Goal: Information Seeking & Learning: Learn about a topic

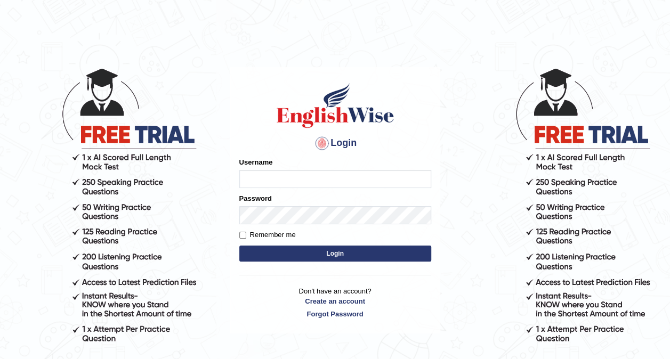
type input "Ellaine_9"
click at [239, 246] on button "Login" at bounding box center [335, 254] width 192 height 16
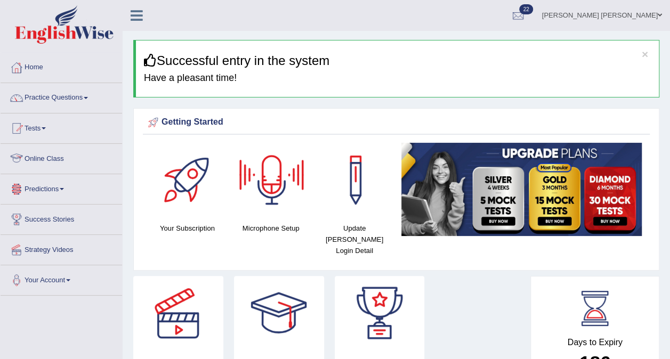
click at [53, 157] on link "Online Class" at bounding box center [62, 157] width 122 height 27
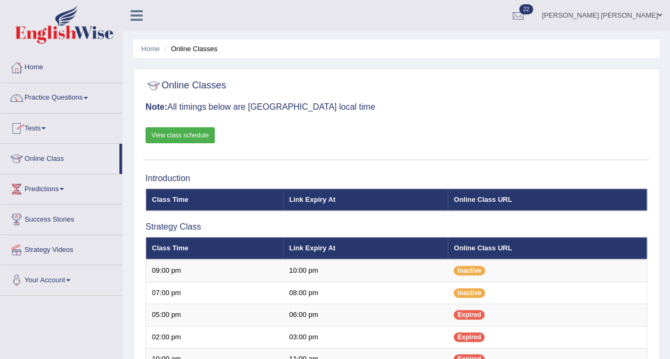
click at [176, 132] on link "View class schedule" at bounding box center [180, 135] width 69 height 16
click at [51, 95] on link "Practice Questions" at bounding box center [62, 96] width 122 height 27
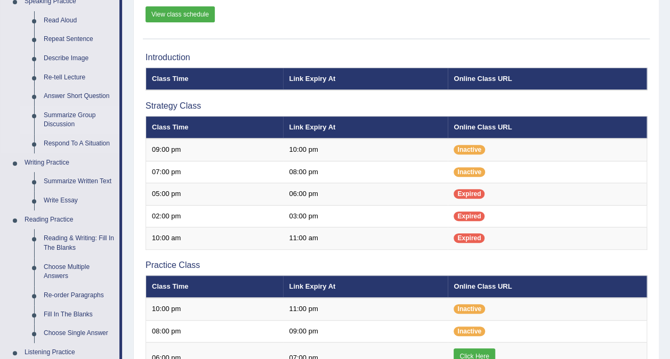
scroll to position [151, 0]
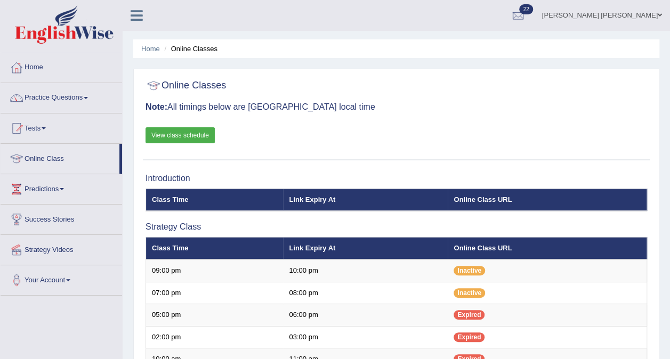
click at [50, 103] on link "Practice Questions" at bounding box center [62, 96] width 122 height 27
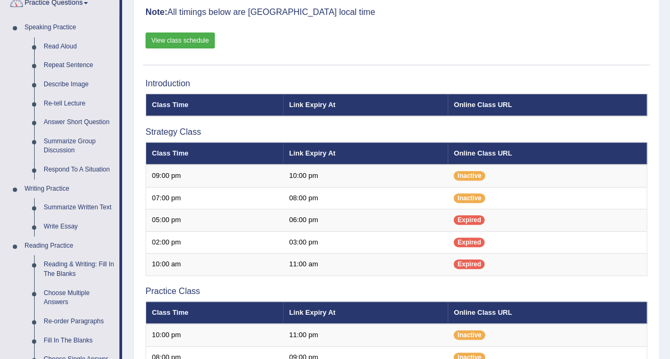
scroll to position [100, 0]
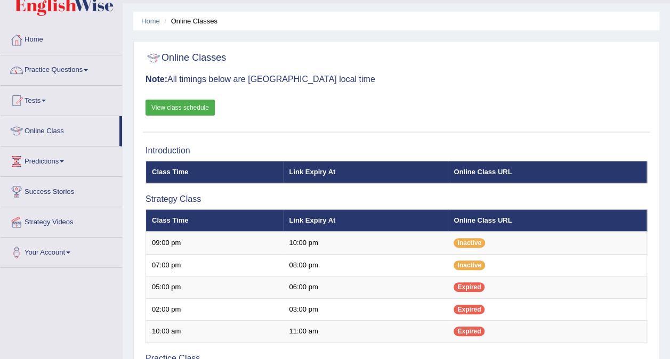
scroll to position [29, 0]
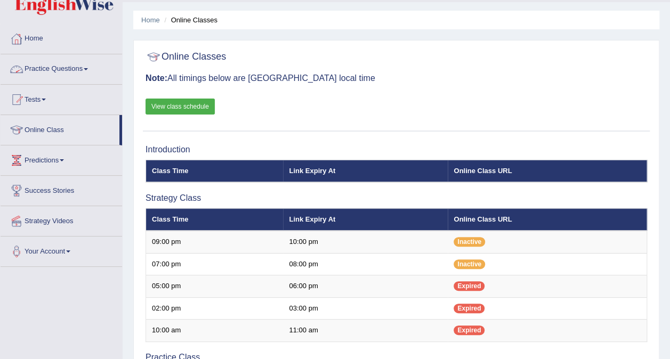
click at [47, 69] on link "Practice Questions" at bounding box center [62, 67] width 122 height 27
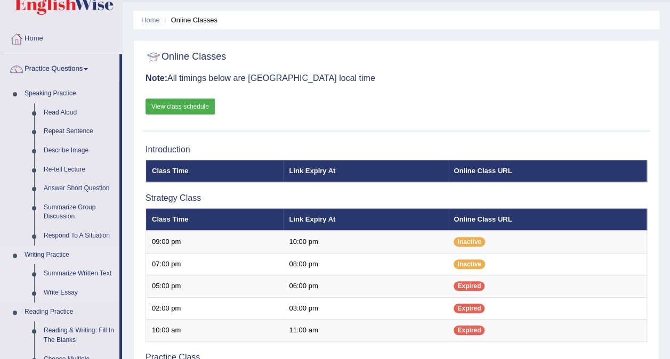
click at [68, 274] on link "Summarize Written Text" at bounding box center [79, 273] width 80 height 19
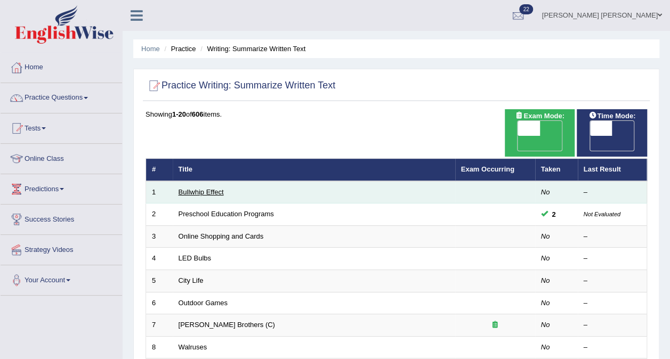
click at [219, 188] on link "Bullwhip Effect" at bounding box center [201, 192] width 45 height 8
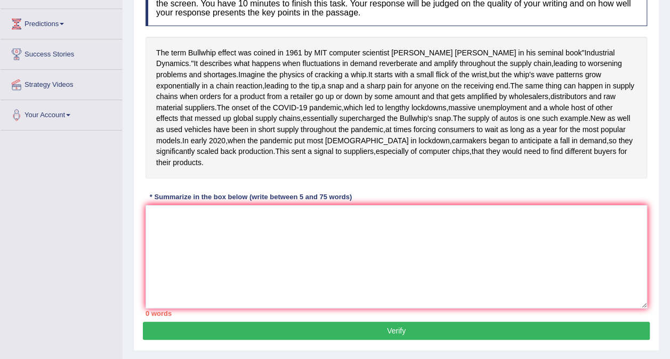
scroll to position [166, 0]
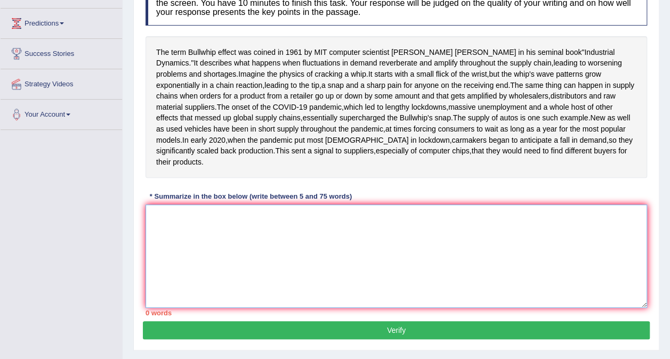
click at [166, 266] on textarea at bounding box center [397, 256] width 502 height 103
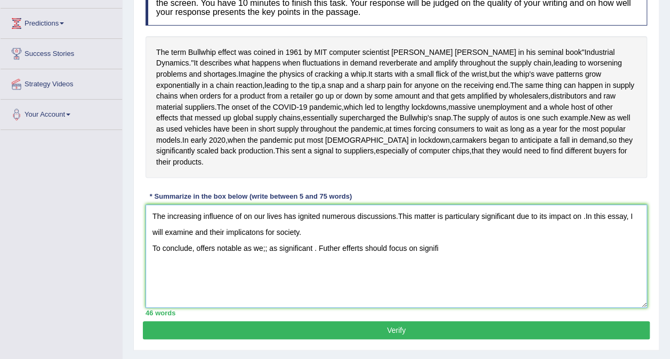
click at [268, 292] on textarea "The increasing influence of on our lives has ignited numerous discussions.This …" at bounding box center [397, 256] width 502 height 103
click at [438, 292] on textarea "The increasing influence of on our lives has ignited numerous discussions.This …" at bounding box center [397, 256] width 502 height 103
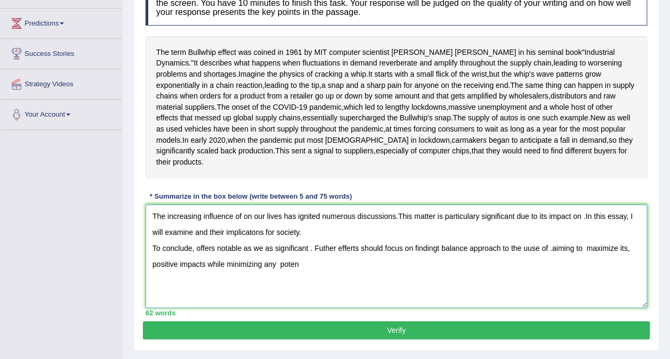
click at [438, 292] on textarea "The increasing influence of on our lives has ignited numerous discussions.This …" at bounding box center [397, 256] width 502 height 103
click at [302, 308] on textarea "The increasing influence of on our lives has ignited numerous discussions.This …" at bounding box center [397, 256] width 502 height 103
click at [305, 277] on textarea "The increasing influence of on our lives has ignited numerous discussions.This …" at bounding box center [397, 256] width 502 height 103
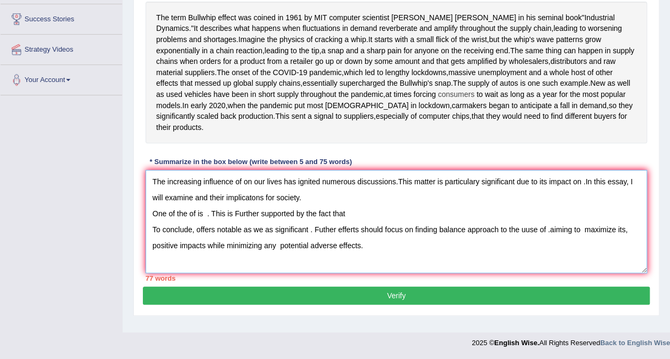
scroll to position [234, 0]
click at [370, 257] on textarea "The increasing influence of on our lives has ignited numerous discussions.This …" at bounding box center [397, 221] width 502 height 103
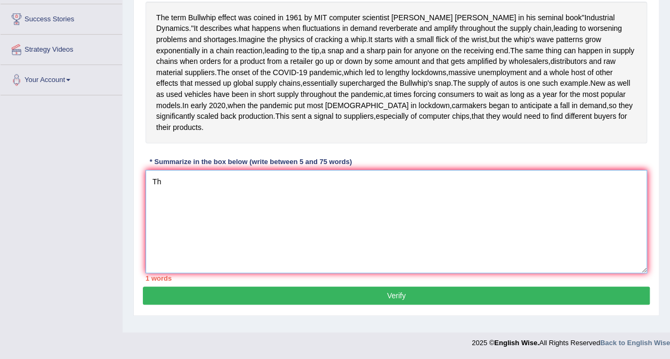
type textarea "T"
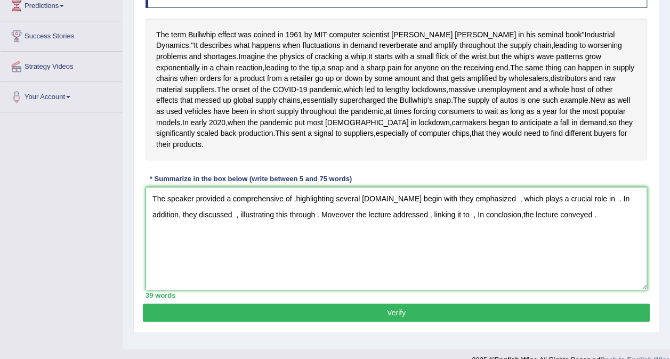
scroll to position [183, 0]
click at [291, 241] on textarea "The speaker provided a comprehensive of ,highlighting several ideas.To begin wi…" at bounding box center [397, 238] width 502 height 103
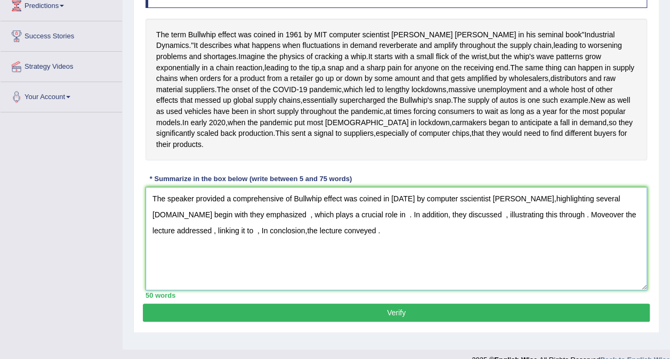
click at [278, 290] on textarea "The speaker provided a comprehensive of Bullwhip effect was coined in 1961 by c…" at bounding box center [397, 238] width 502 height 103
click at [528, 239] on textarea "The speaker provided a comprehensive of Bullwhip effect was coined in 1961 by c…" at bounding box center [397, 238] width 502 height 103
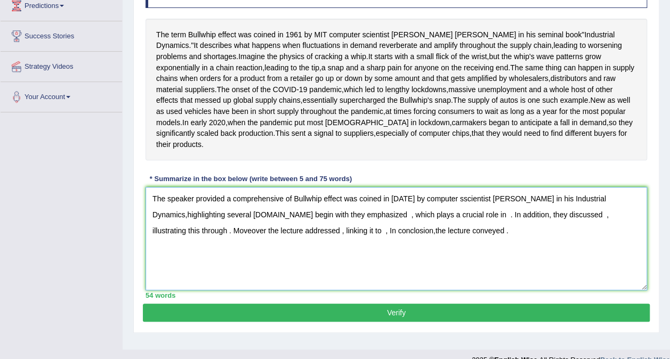
click at [376, 257] on textarea "The speaker provided a comprehensive of Bullwhip effect was coined in 1961 by c…" at bounding box center [397, 238] width 502 height 103
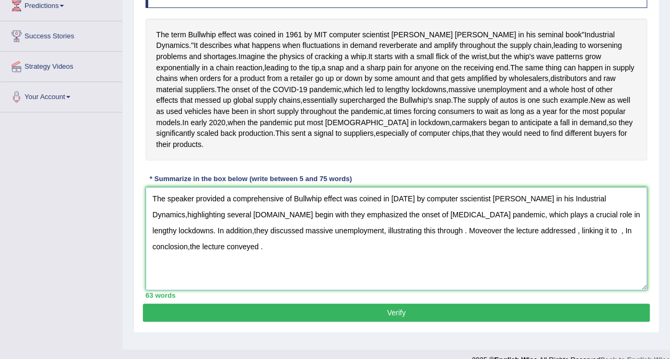
click at [592, 274] on textarea "The speaker provided a comprehensive of Bullwhip effect was coined in 1961 by c…" at bounding box center [397, 238] width 502 height 103
click at [221, 290] on textarea "The speaker provided a comprehensive of Bullwhip effect was coined in 1961 by c…" at bounding box center [397, 238] width 502 height 103
click at [268, 289] on textarea "The speaker provided a comprehensive of Bullwhip effect was coined in 1961 by c…" at bounding box center [397, 238] width 502 height 103
click at [342, 290] on textarea "The speaker provided a comprehensive of Bullwhip effect was coined in 1961 by c…" at bounding box center [397, 238] width 502 height 103
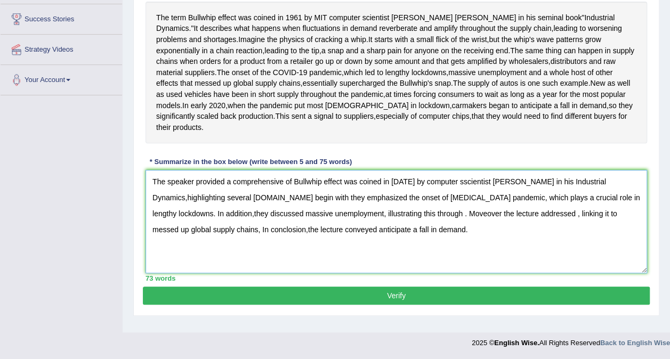
scroll to position [226, 0]
type textarea "The speaker provided a comprehensive of Bullwhip effect was coined in 1961 by c…"
click at [367, 305] on button "Verify" at bounding box center [396, 296] width 507 height 18
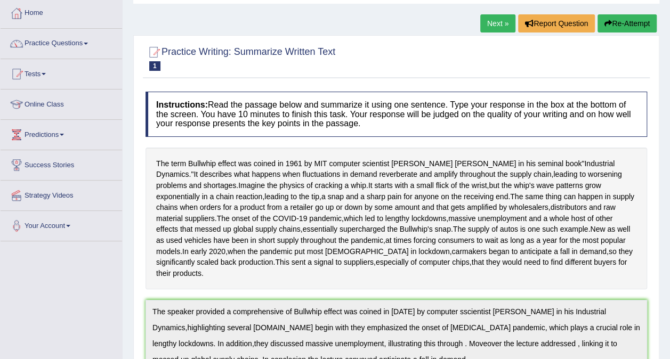
scroll to position [47, 0]
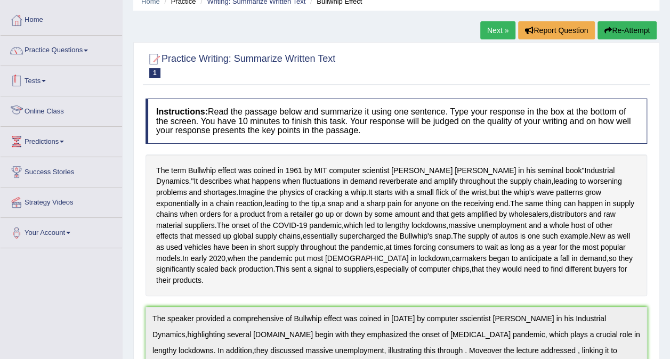
click at [31, 83] on link "Tests" at bounding box center [62, 79] width 122 height 27
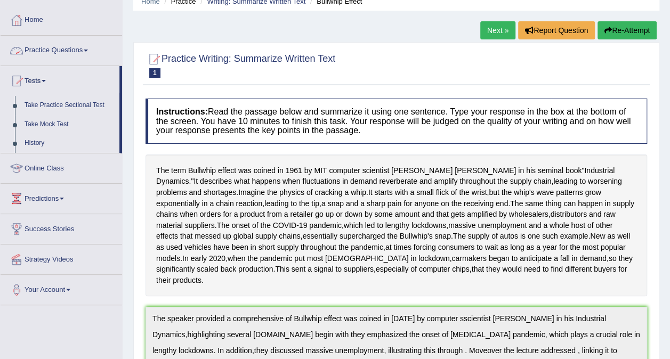
click at [48, 50] on link "Practice Questions" at bounding box center [62, 49] width 122 height 27
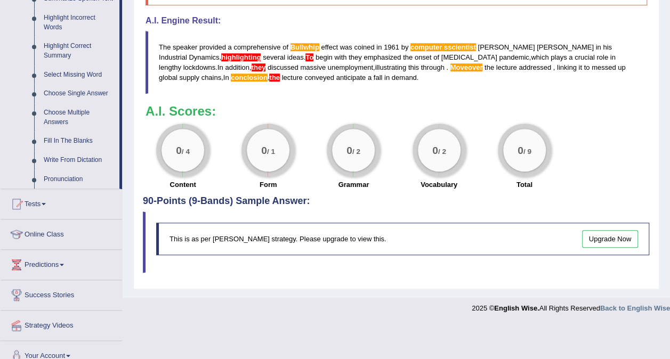
scroll to position [504, 0]
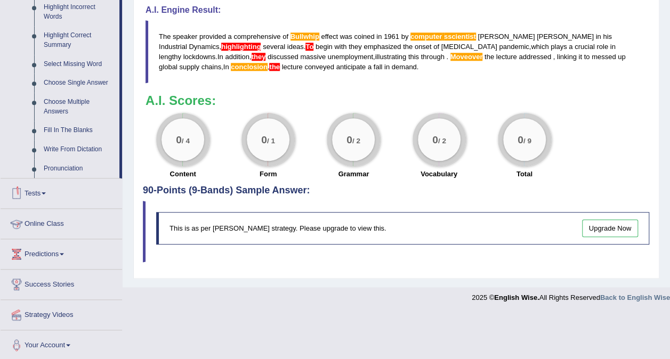
click at [43, 221] on link "Online Class" at bounding box center [62, 222] width 122 height 27
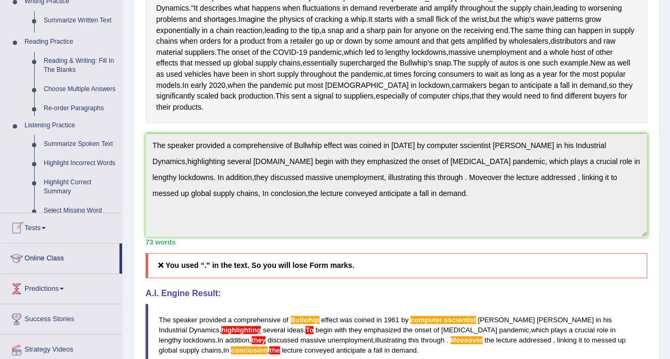
scroll to position [137, 0]
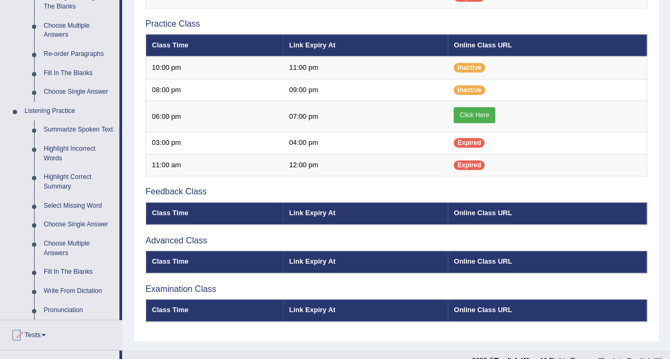
scroll to position [365, 0]
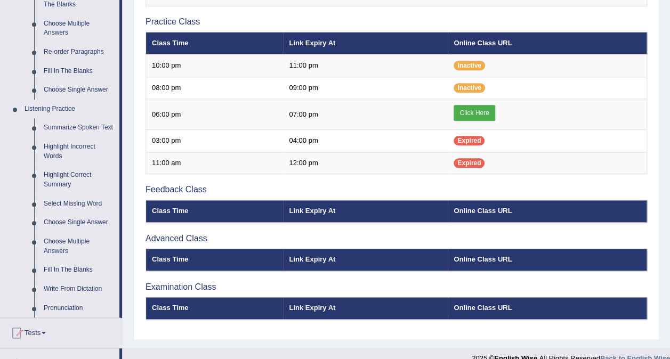
click at [51, 130] on link "Summarize Spoken Text" at bounding box center [79, 127] width 80 height 19
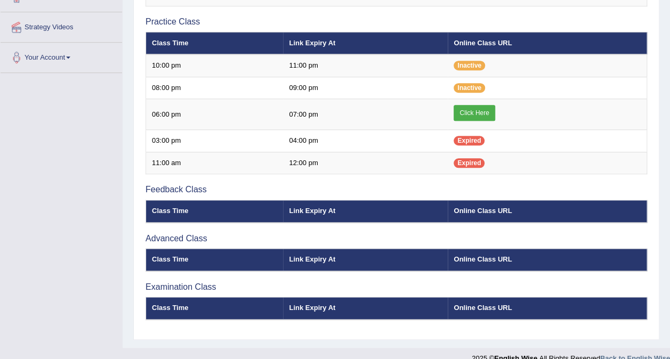
scroll to position [117, 0]
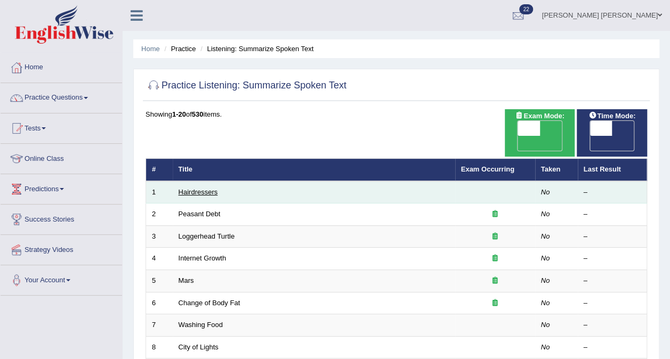
click at [206, 188] on link "Hairdressers" at bounding box center [198, 192] width 39 height 8
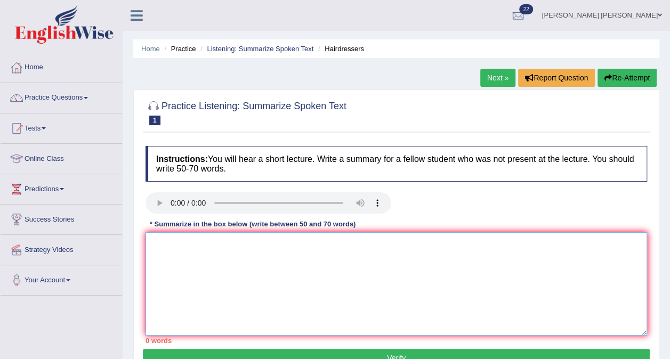
click at [174, 251] on textarea at bounding box center [397, 283] width 502 height 103
type textarea "T"
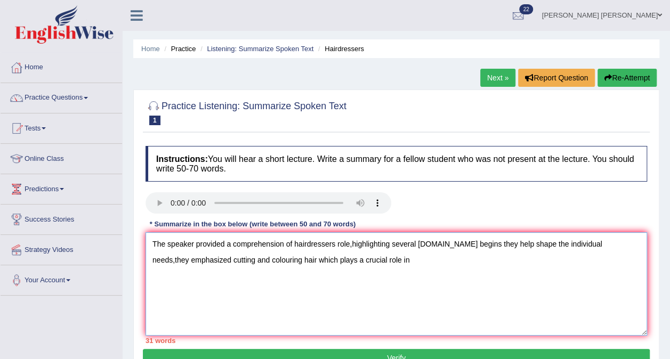
click at [195, 256] on textarea "The speaker provided a comprehension of hairdressers role,highlighting several …" at bounding box center [397, 283] width 502 height 103
click at [408, 263] on textarea "The speaker provided a comprehension of hairdressers role,highlighting several …" at bounding box center [397, 283] width 502 height 103
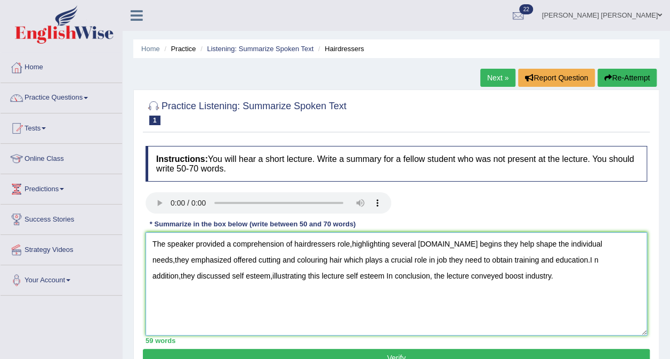
click at [557, 261] on textarea "The speaker provided a comprehension of hairdressers role,highlighting several …" at bounding box center [397, 283] width 502 height 103
click at [244, 275] on textarea "The speaker provided a comprehension of hairdressers role,highlighting several …" at bounding box center [397, 283] width 502 height 103
click at [375, 277] on textarea "The speaker provided a comprehension of hairdressers role,highlighting several …" at bounding box center [397, 283] width 502 height 103
type textarea "The speaker provided a comprehension of hairdressers role,highlighting several …"
click at [510, 357] on button "Verify" at bounding box center [396, 358] width 507 height 18
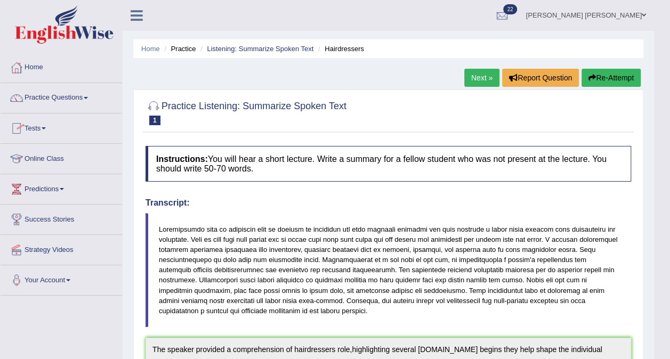
click at [44, 161] on link "Online Class" at bounding box center [62, 157] width 122 height 27
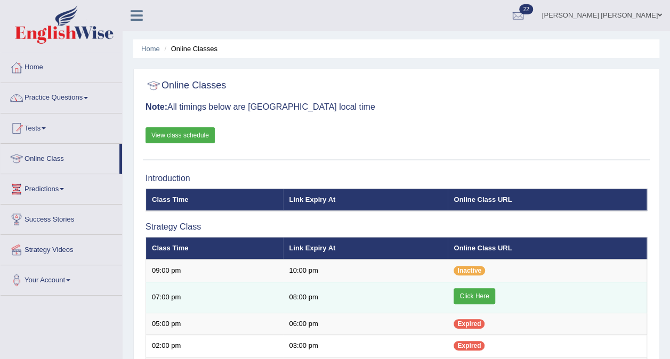
click at [483, 292] on link "Click Here" at bounding box center [474, 296] width 41 height 16
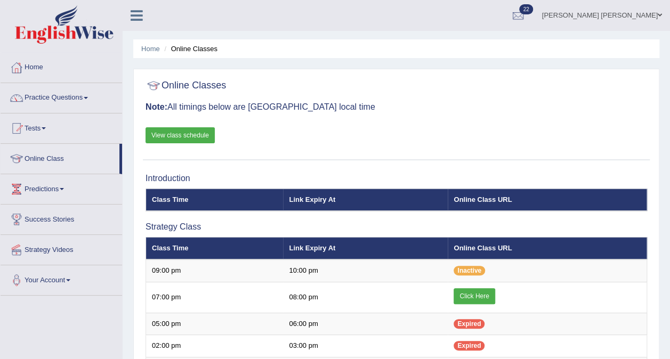
click at [174, 133] on link "View class schedule" at bounding box center [180, 135] width 69 height 16
click at [69, 93] on link "Practice Questions" at bounding box center [62, 96] width 122 height 27
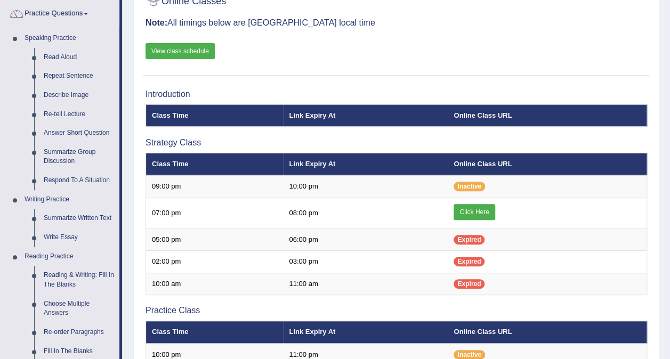
scroll to position [83, 0]
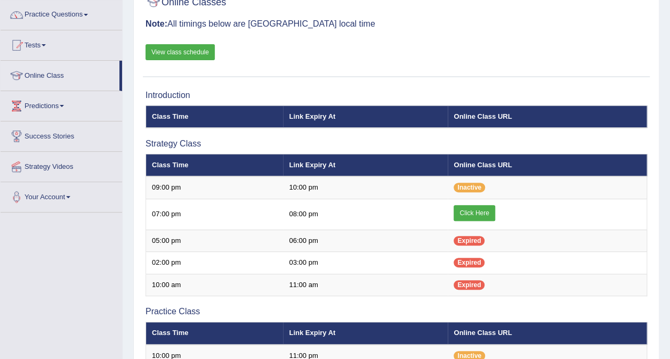
click at [192, 52] on link "View class schedule" at bounding box center [180, 52] width 69 height 16
drag, startPoint x: 67, startPoint y: 17, endPoint x: 55, endPoint y: 14, distance: 12.2
click at [55, 14] on link "Practice Questions" at bounding box center [62, 13] width 122 height 27
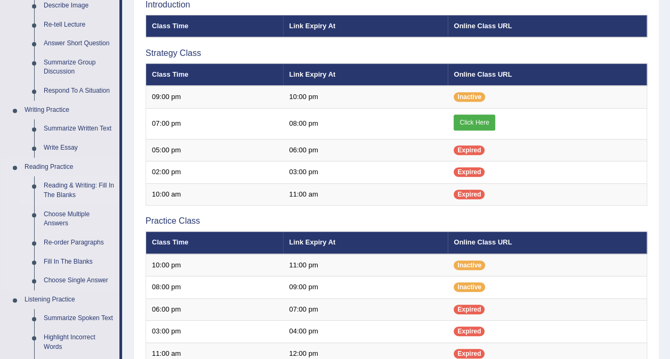
scroll to position [191, 0]
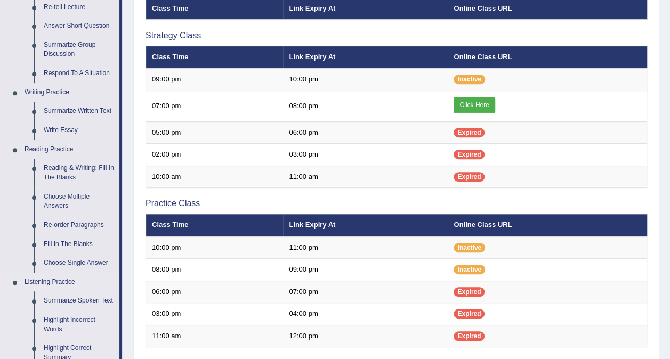
click at [83, 275] on link "Listening Practice" at bounding box center [70, 282] width 100 height 19
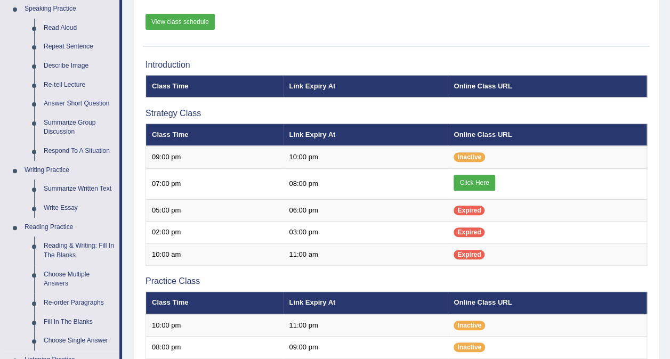
scroll to position [113, 0]
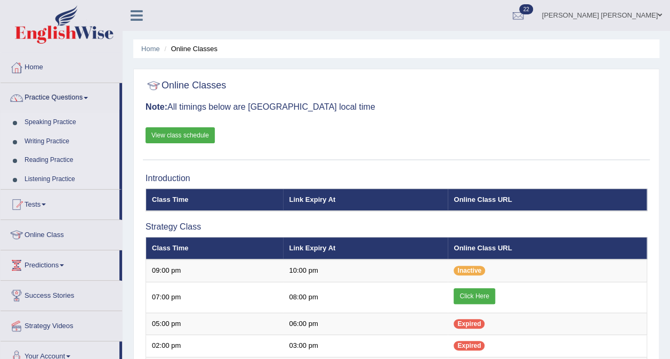
drag, startPoint x: 190, startPoint y: 135, endPoint x: 430, endPoint y: 123, distance: 240.1
click at [430, 123] on div "Online Classes Note: All timings below are Melbourne local time View class sche…" at bounding box center [396, 118] width 507 height 86
click at [54, 138] on link "Writing Practice" at bounding box center [70, 141] width 100 height 19
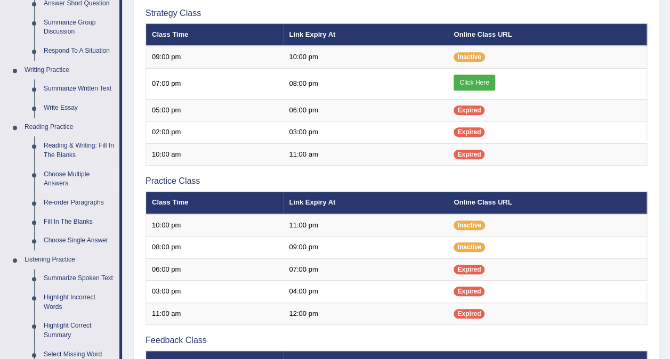
scroll to position [219, 0]
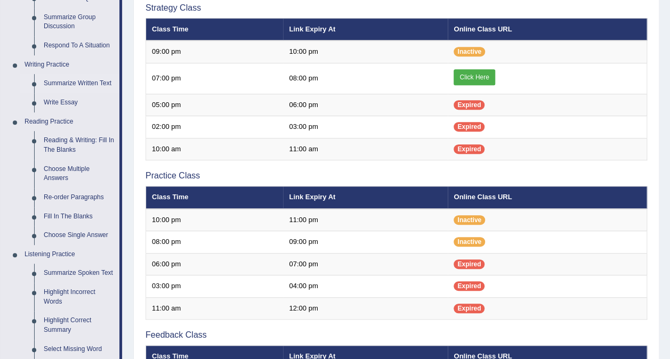
drag, startPoint x: 85, startPoint y: 80, endPoint x: 54, endPoint y: 79, distance: 30.4
click at [54, 79] on link "Summarize Written Text" at bounding box center [79, 83] width 80 height 19
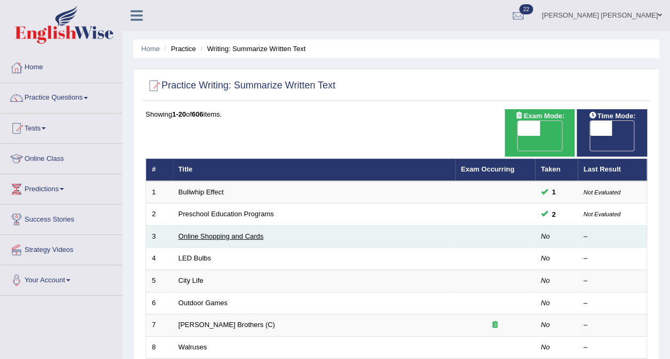
click at [205, 232] on link "Online Shopping and Cards" at bounding box center [221, 236] width 85 height 8
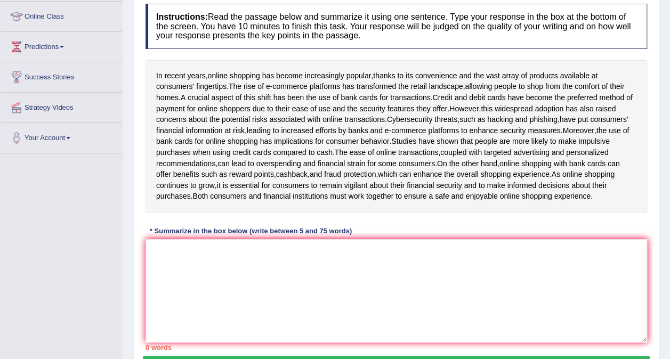
scroll to position [143, 0]
click at [206, 283] on textarea at bounding box center [397, 290] width 502 height 103
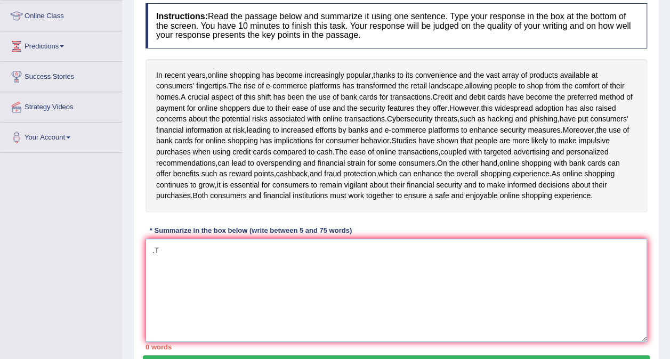
type textarea "."
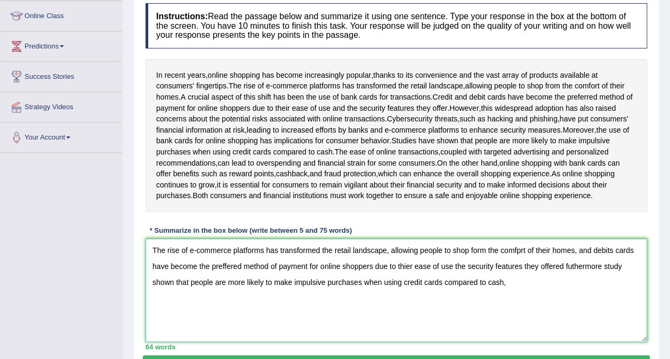
click at [565, 276] on textarea "The rise of e-commerce platforms has transformed the retail landscape, allowing…" at bounding box center [397, 290] width 502 height 103
click at [603, 275] on textarea "The rise of e-commerce platforms has transformed the retail landscape, allowing…" at bounding box center [397, 290] width 502 height 103
click at [581, 260] on textarea "The rise of e-commerce platforms has transformed the retail landscape, allowing…" at bounding box center [397, 290] width 502 height 103
click at [512, 297] on textarea "The rise of e-commerce platforms has transformed the retail landscape, allowing…" at bounding box center [397, 290] width 502 height 103
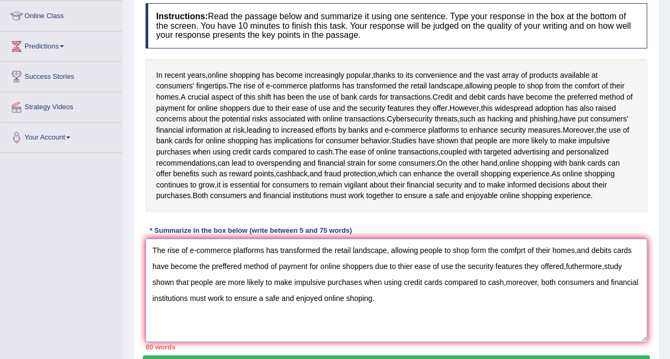
click at [391, 258] on textarea "The rise of e-commerce platforms has transformed the retail landscape, allowing…" at bounding box center [397, 290] width 502 height 103
click at [524, 259] on textarea "The rise of e-commerce platforms has transformed the retail landscape,allowing …" at bounding box center [397, 290] width 502 height 103
click at [563, 275] on textarea "The rise of e-commerce platforms has transformed the retail landscape,allowing …" at bounding box center [397, 290] width 502 height 103
click at [575, 275] on textarea "The rise of e-commerce platforms has transformed the retail landscape,allowing …" at bounding box center [397, 290] width 502 height 103
click at [591, 276] on textarea "The rise of e-commerce platforms has transformed the retail landscape,allowing …" at bounding box center [397, 290] width 502 height 103
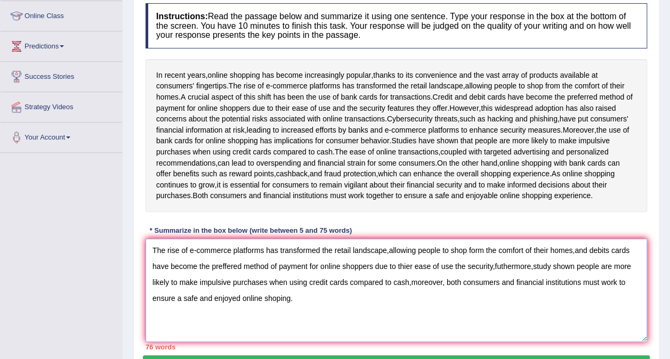
click at [241, 277] on textarea "The rise of e-commerce platforms has transformed the retail landscape,allowing …" at bounding box center [397, 290] width 502 height 103
click at [267, 277] on textarea "The rise of e-commerce platforms has transformed the retail landscape,allowing …" at bounding box center [397, 290] width 502 height 103
click at [275, 274] on textarea "The rise of e-commerce platforms has transformed the retail landscape,allowing …" at bounding box center [397, 290] width 502 height 103
click at [271, 276] on textarea "The rise of e-commerce platforms has transformed the retail landscape,allowing …" at bounding box center [397, 290] width 502 height 103
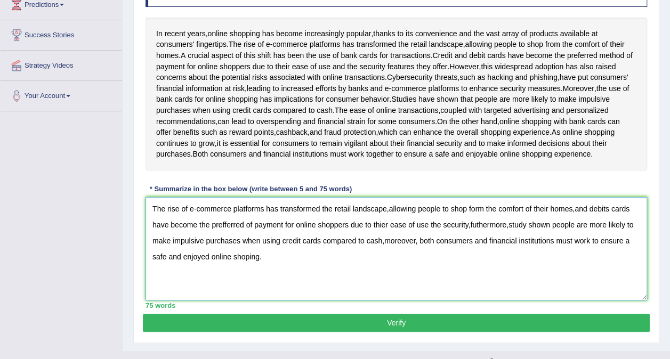
scroll to position [212, 0]
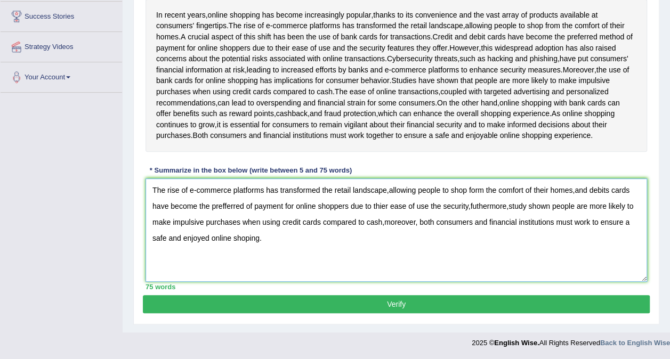
type textarea "The rise of e-commerce platforms has transformed the retail landscape,allowing …"
click at [371, 309] on button "Verify" at bounding box center [396, 304] width 507 height 18
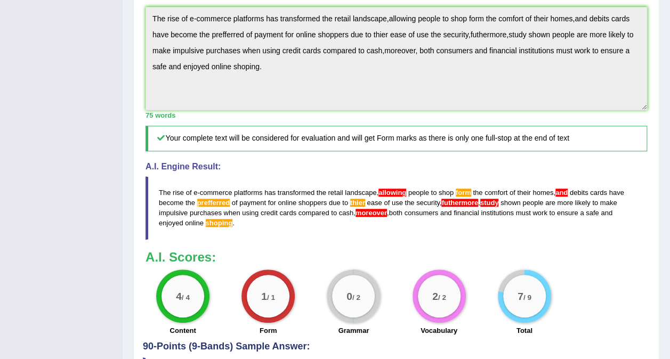
scroll to position [359, 0]
click at [511, 150] on h5 "Your complete text will be considered for evaluation and will get Form marks as…" at bounding box center [397, 137] width 502 height 25
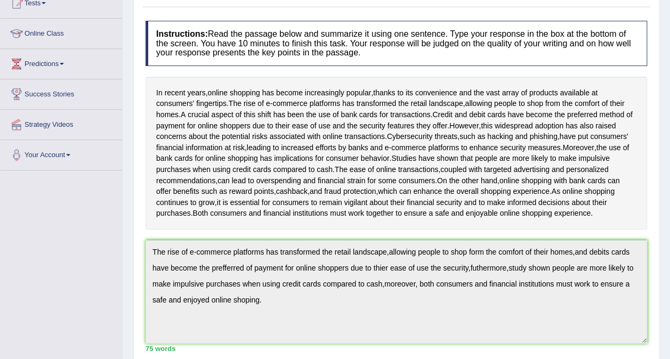
scroll to position [0, 0]
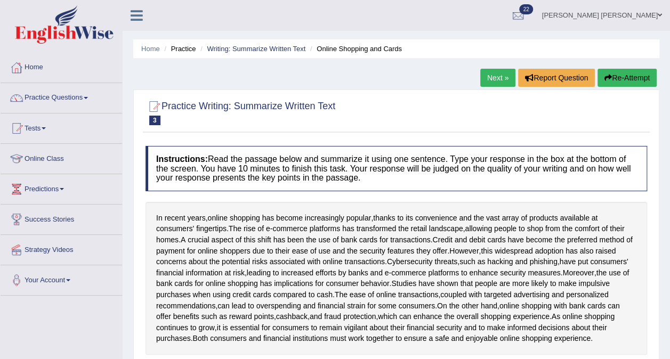
click at [76, 101] on link "Practice Questions" at bounding box center [62, 96] width 122 height 27
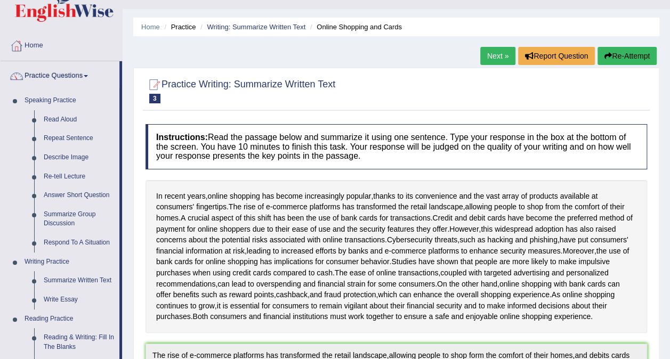
scroll to position [35, 0]
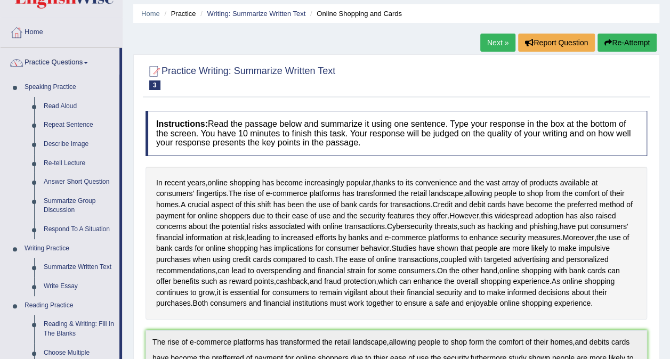
click at [503, 49] on link "Next »" at bounding box center [497, 43] width 35 height 18
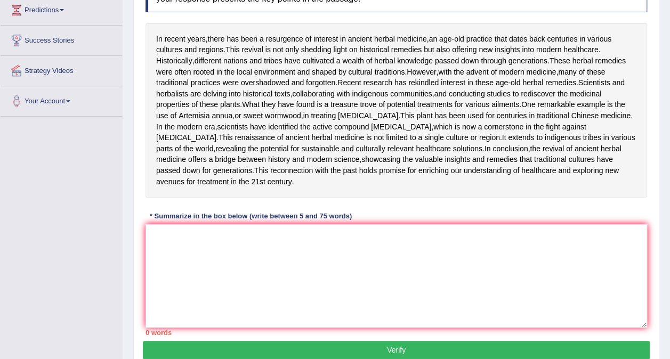
scroll to position [180, 0]
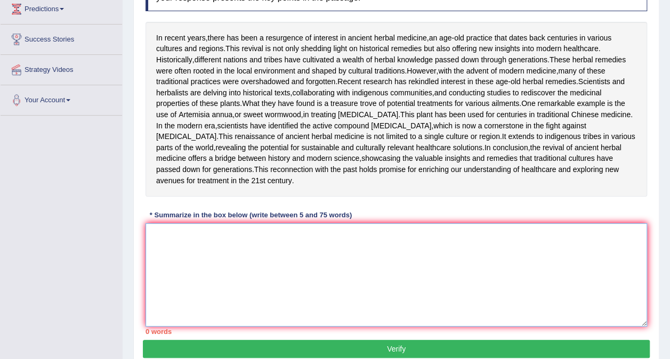
click at [257, 325] on textarea at bounding box center [397, 274] width 502 height 103
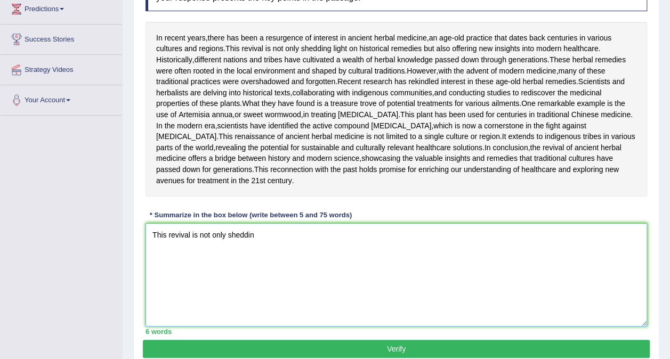
click at [257, 325] on textarea "This revival is not only sheddin" at bounding box center [397, 274] width 502 height 103
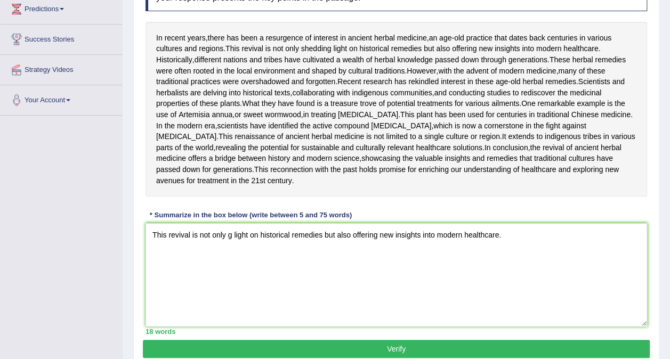
click at [59, 163] on div "Toggle navigation Home Practice Questions Speaking Practice Read Aloud Repeat S…" at bounding box center [335, 109] width 670 height 579
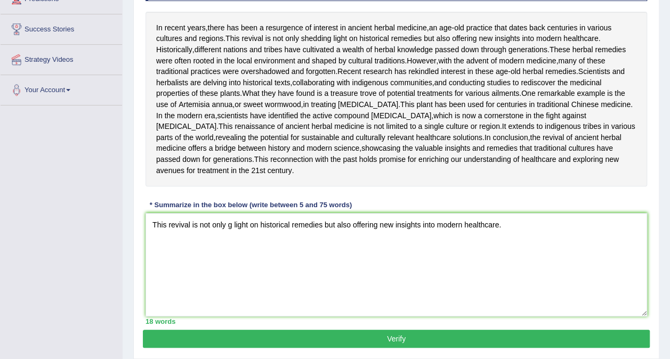
scroll to position [188, 0]
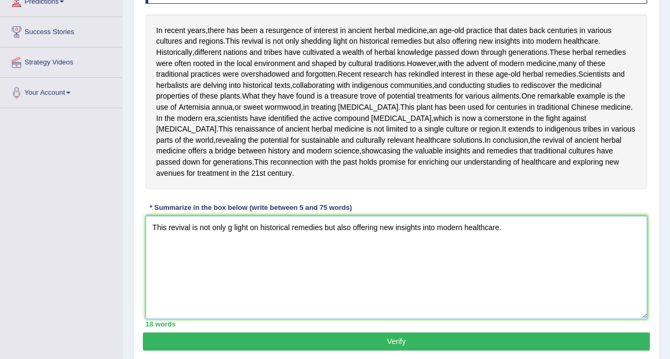
click at [508, 310] on textarea "This revival is not only g light on historical remedies but also offering new i…" at bounding box center [397, 267] width 502 height 103
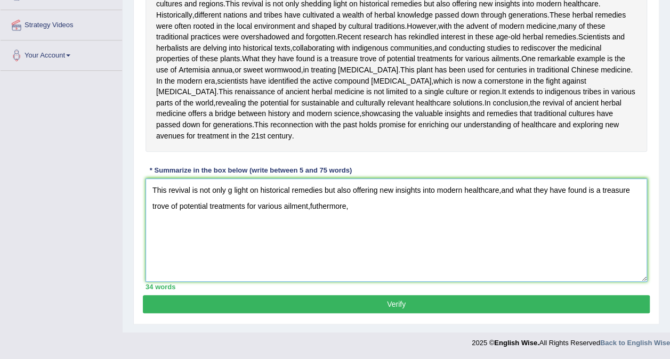
scroll to position [270, 0]
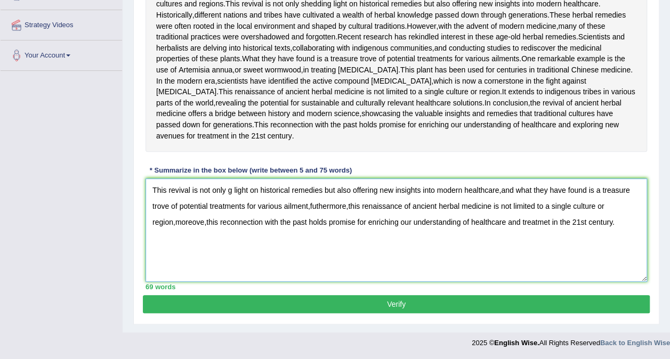
click at [523, 253] on textarea "This revival is not only g light on historical remedies but also offering new i…" at bounding box center [397, 230] width 502 height 103
type textarea "This revival is not only g light on historical remedies but also offering new i…"
click at [478, 313] on button "Verify" at bounding box center [396, 304] width 507 height 18
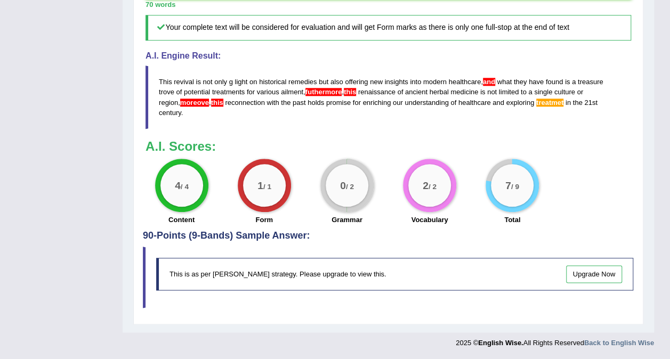
scroll to position [566, 0]
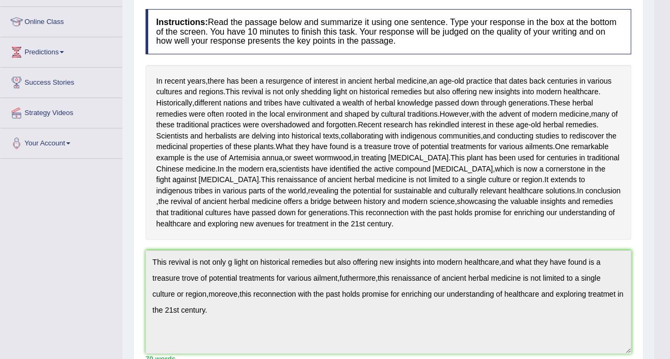
scroll to position [0, 0]
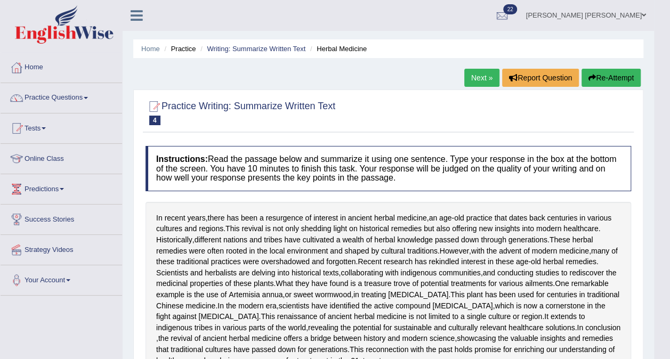
click at [59, 97] on link "Practice Questions" at bounding box center [62, 96] width 122 height 27
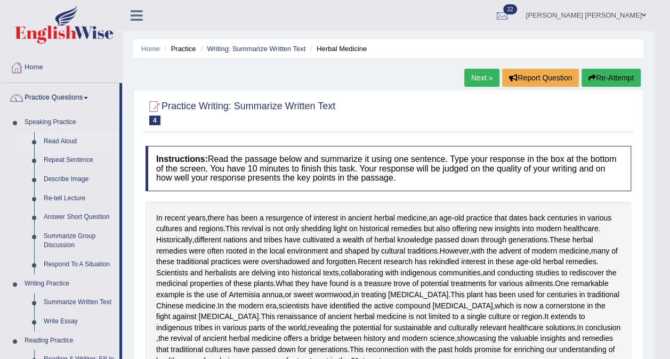
click at [62, 140] on link "Read Aloud" at bounding box center [79, 141] width 80 height 19
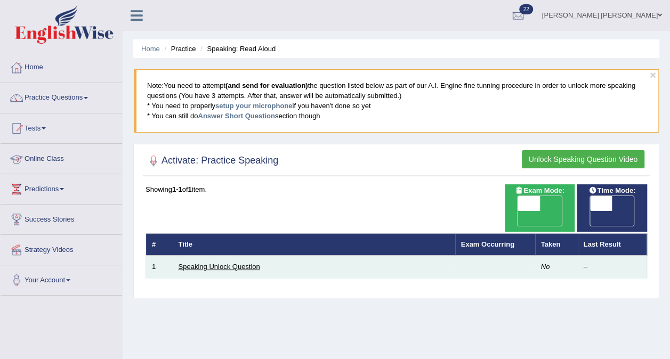
click at [196, 263] on link "Speaking Unlock Question" at bounding box center [220, 267] width 82 height 8
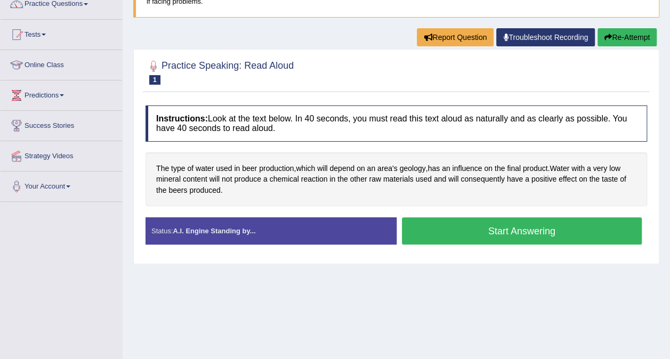
scroll to position [95, 0]
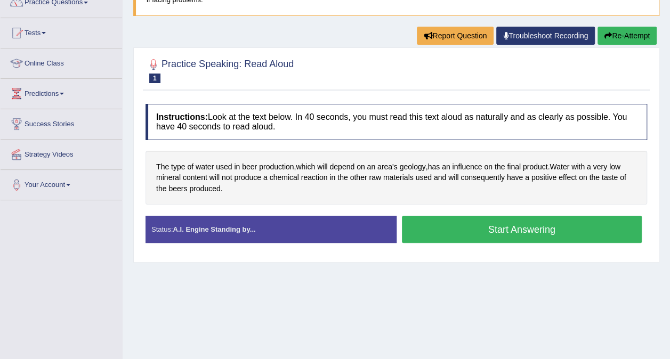
click at [590, 221] on button "Start Answering" at bounding box center [522, 229] width 240 height 27
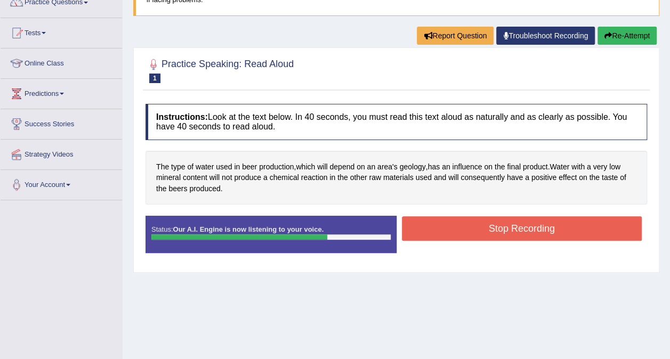
click at [590, 221] on button "Stop Recording" at bounding box center [522, 228] width 240 height 25
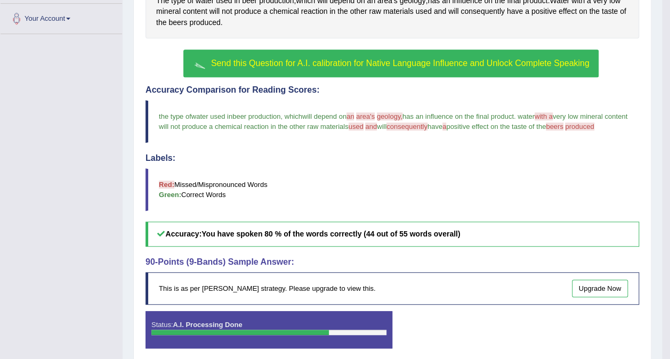
scroll to position [258, 0]
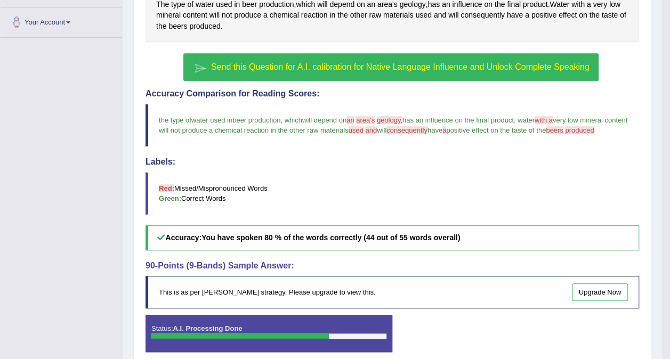
click at [524, 58] on button "Send this Question for A.I. calibration for Native Language Influence and Unloc…" at bounding box center [390, 67] width 415 height 28
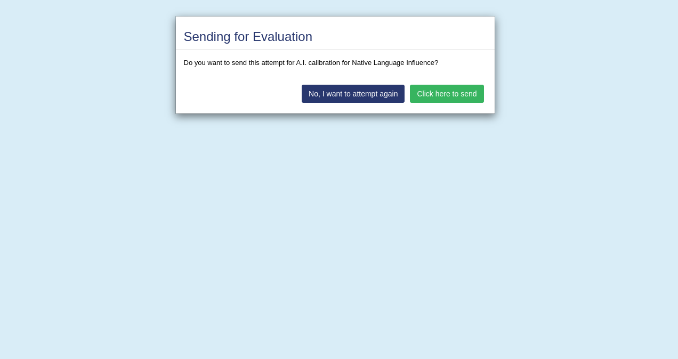
click at [443, 91] on button "Click here to send" at bounding box center [447, 94] width 74 height 18
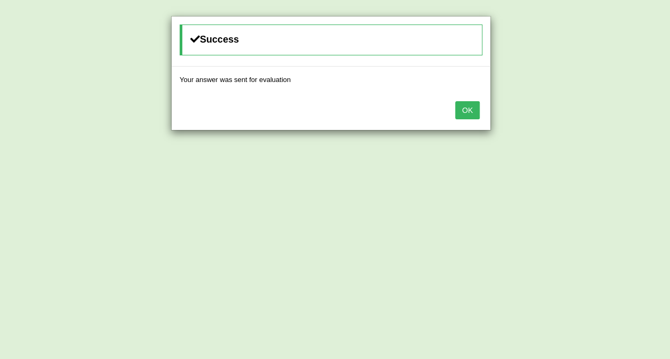
click at [466, 108] on button "OK" at bounding box center [467, 110] width 25 height 18
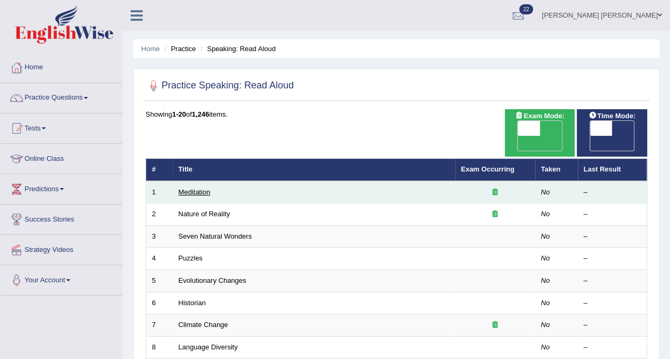
click at [205, 188] on link "Meditation" at bounding box center [195, 192] width 32 height 8
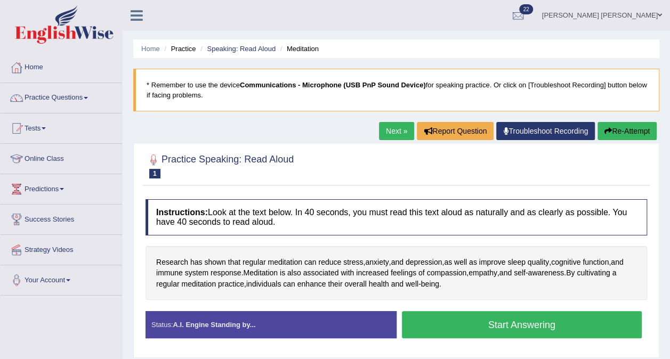
click at [455, 320] on button "Start Answering" at bounding box center [522, 324] width 240 height 27
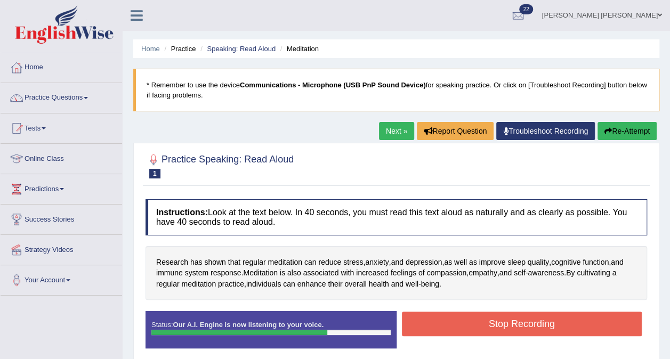
click at [455, 320] on button "Stop Recording" at bounding box center [522, 324] width 240 height 25
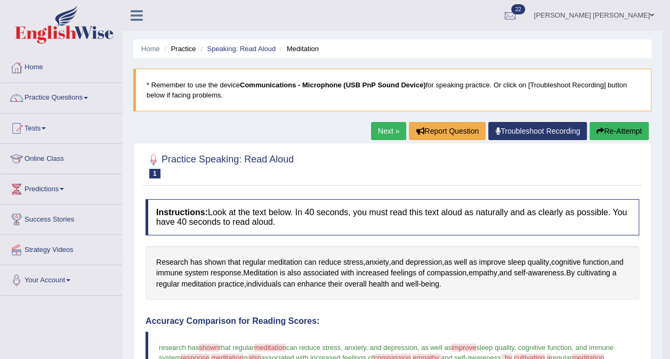
click at [382, 131] on link "Next »" at bounding box center [388, 131] width 35 height 18
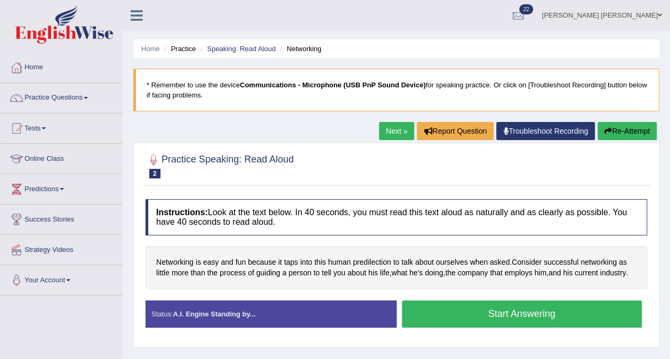
click at [528, 311] on button "Start Answering" at bounding box center [522, 314] width 240 height 27
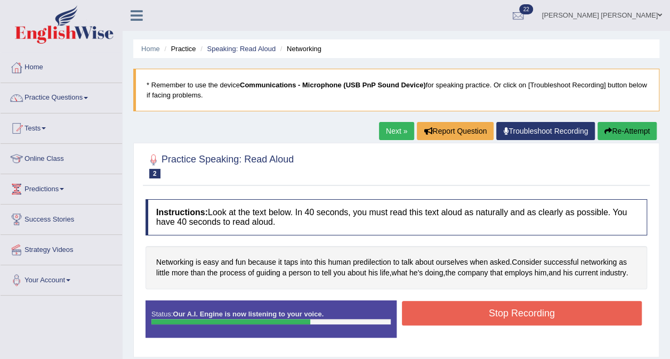
drag, startPoint x: 518, startPoint y: 309, endPoint x: 518, endPoint y: 301, distance: 8.5
click at [518, 301] on button "Stop Recording" at bounding box center [522, 313] width 240 height 25
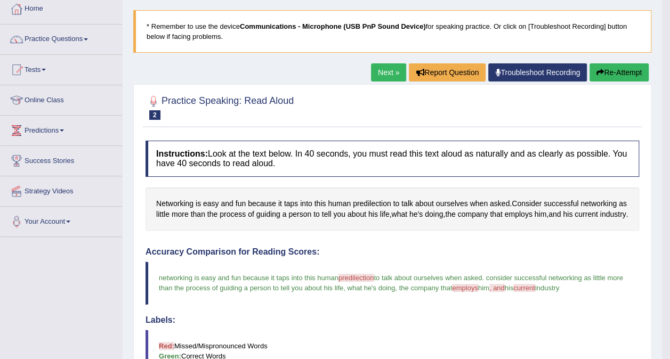
scroll to position [58, 0]
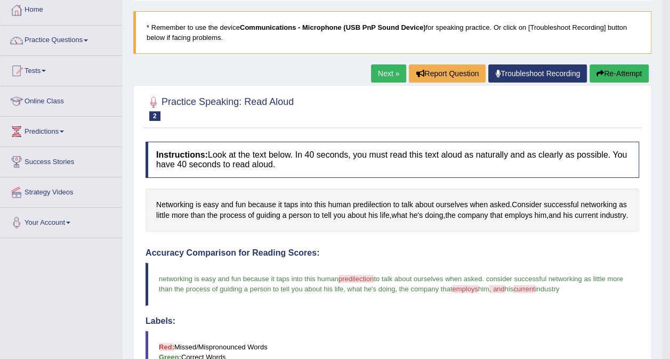
click at [477, 293] on span "employs" at bounding box center [465, 289] width 26 height 8
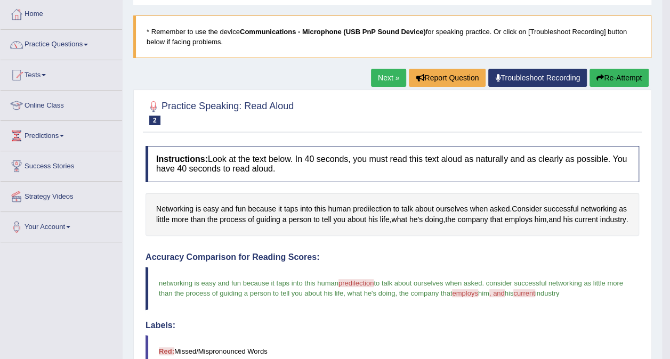
scroll to position [51, 0]
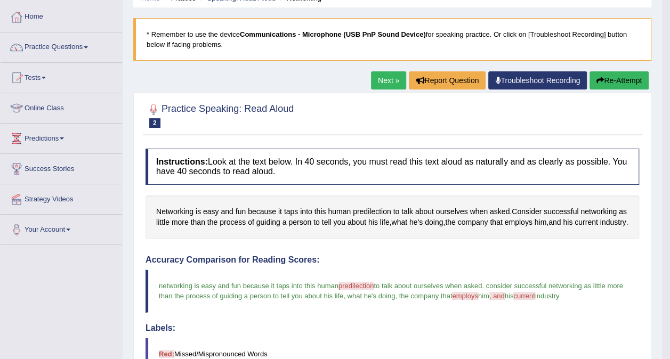
click at [393, 77] on link "Next »" at bounding box center [388, 80] width 35 height 18
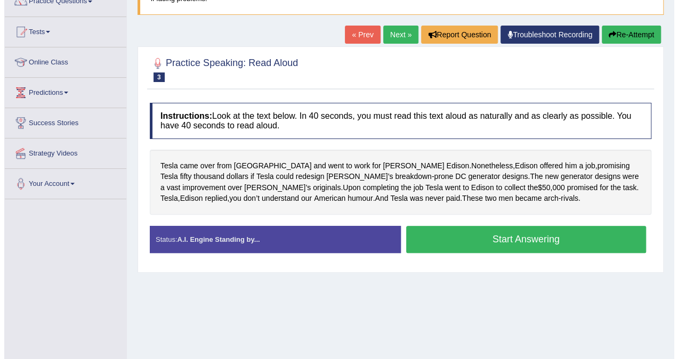
scroll to position [104, 0]
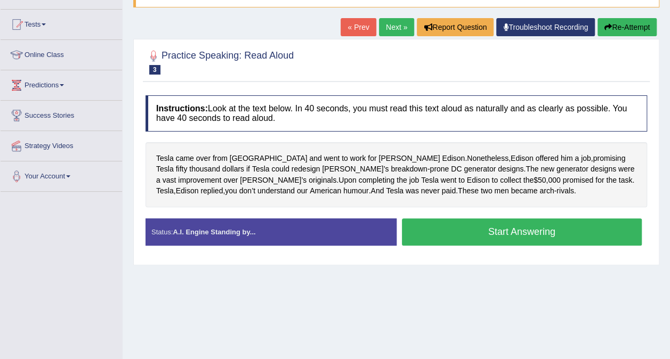
click at [506, 226] on button "Start Answering" at bounding box center [522, 232] width 240 height 27
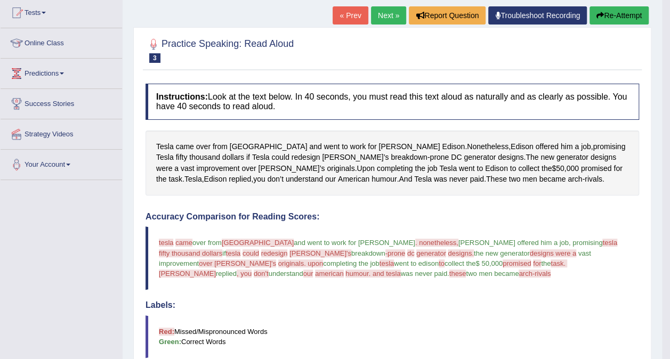
scroll to position [0, 0]
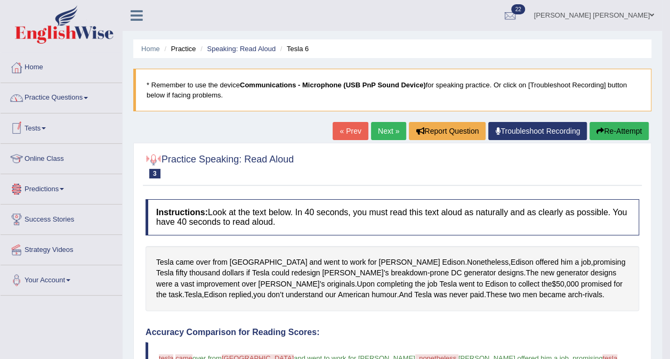
click at [47, 151] on link "Online Class" at bounding box center [62, 157] width 122 height 27
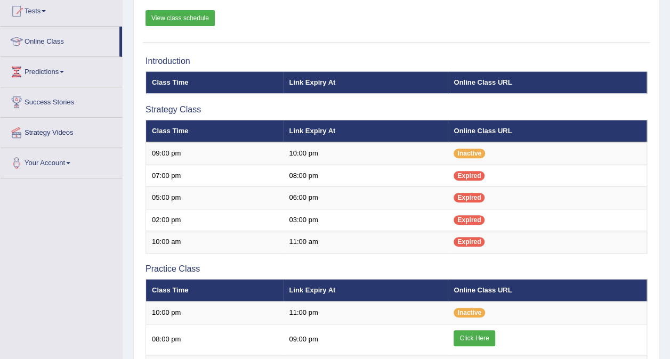
scroll to position [117, 0]
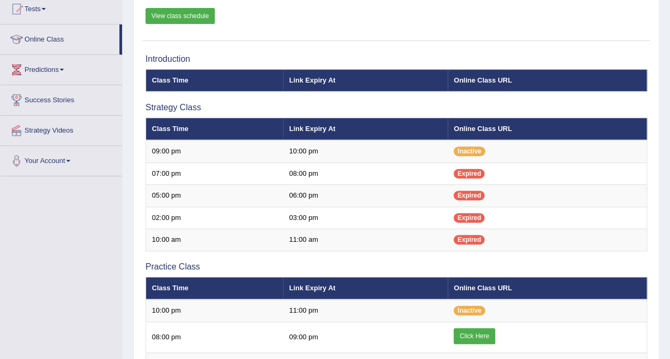
click at [171, 12] on link "View class schedule" at bounding box center [180, 16] width 69 height 16
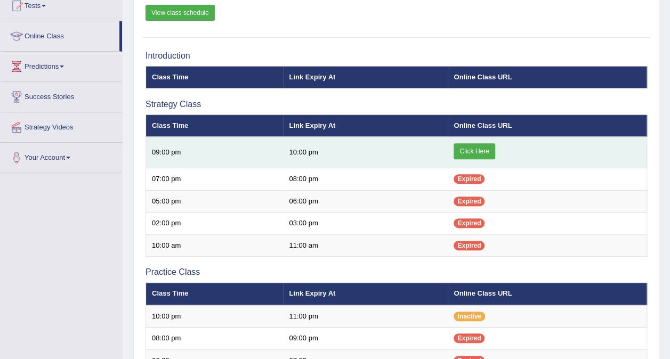
click at [471, 154] on link "Click Here" at bounding box center [474, 151] width 41 height 16
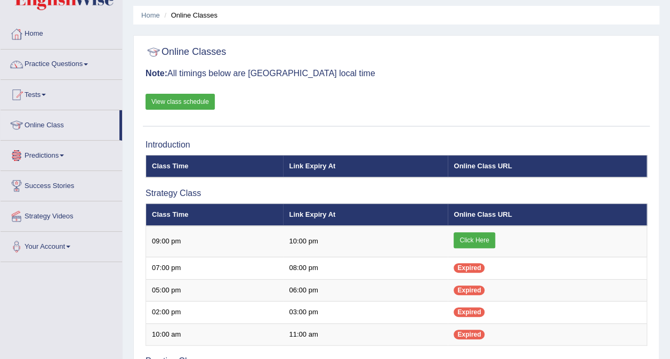
scroll to position [31, 0]
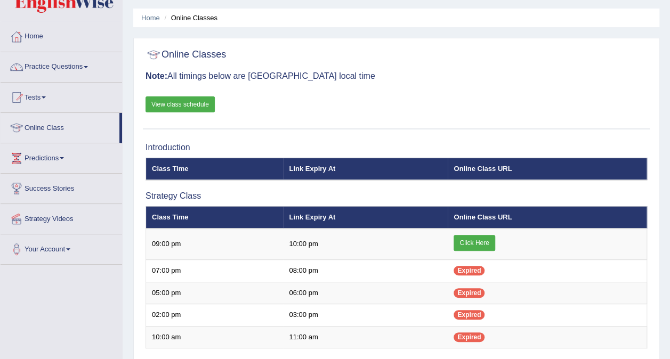
drag, startPoint x: 45, startPoint y: 68, endPoint x: 30, endPoint y: 62, distance: 16.5
click at [30, 62] on link "Practice Questions" at bounding box center [62, 65] width 122 height 27
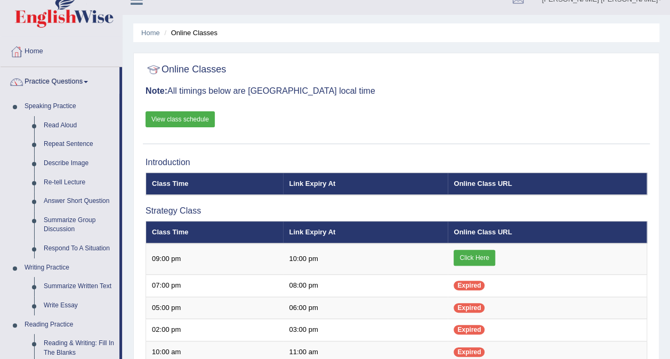
scroll to position [13, 0]
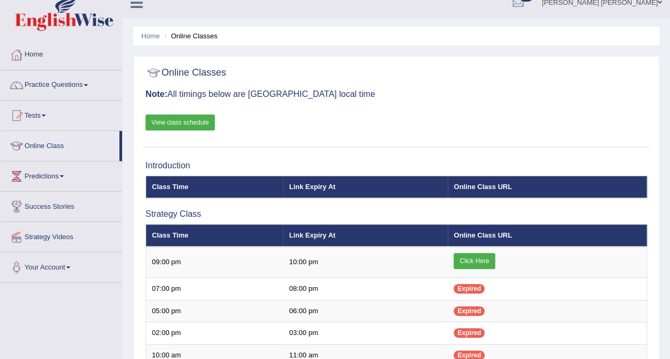
click at [193, 122] on link "View class schedule" at bounding box center [180, 123] width 69 height 16
click at [81, 81] on link "Practice Questions" at bounding box center [62, 83] width 122 height 27
click at [30, 53] on link "Home" at bounding box center [62, 53] width 122 height 27
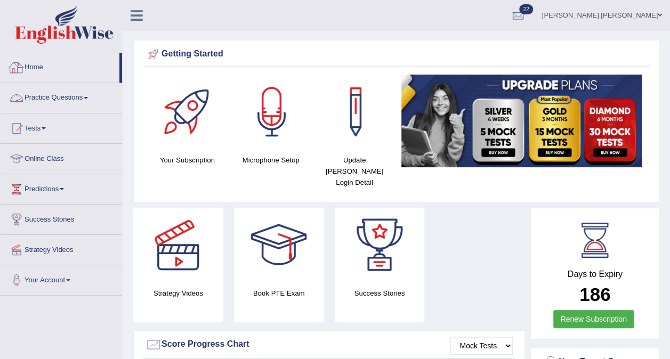
click at [60, 99] on link "Practice Questions" at bounding box center [62, 96] width 122 height 27
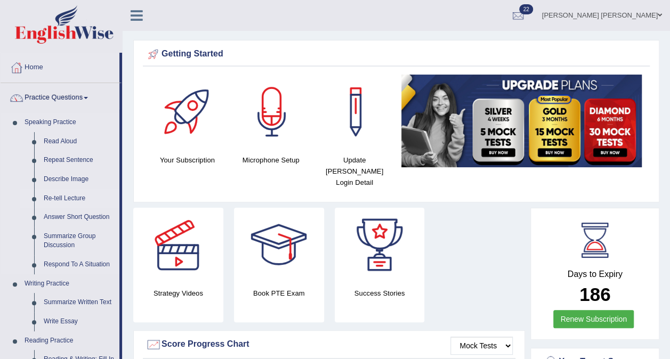
click at [71, 193] on link "Re-tell Lecture" at bounding box center [79, 198] width 80 height 19
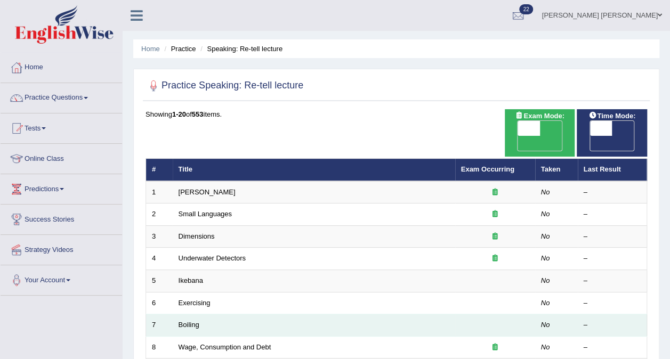
click at [201, 314] on td "Boiling" at bounding box center [314, 325] width 282 height 22
click at [192, 321] on link "Boiling" at bounding box center [189, 325] width 21 height 8
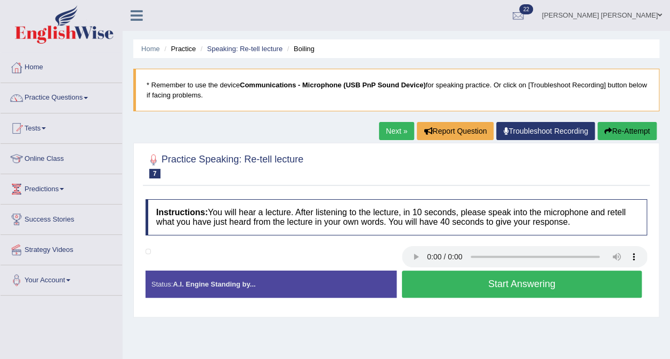
click at [452, 278] on button "Start Answering" at bounding box center [522, 284] width 240 height 27
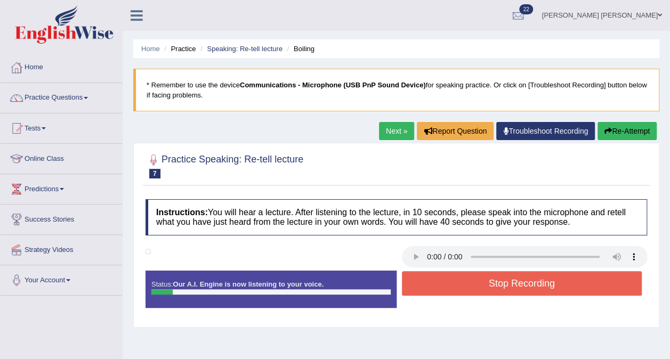
click at [452, 278] on button "Stop Recording" at bounding box center [522, 283] width 240 height 25
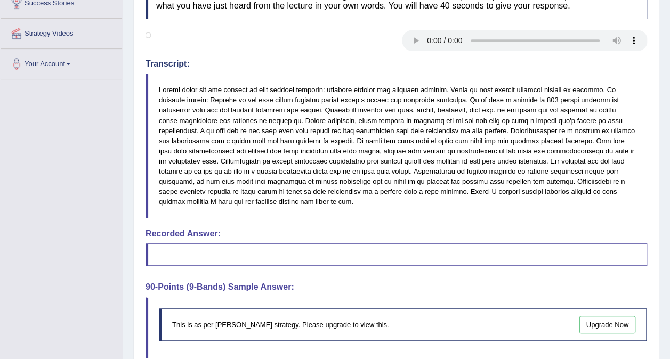
scroll to position [215, 0]
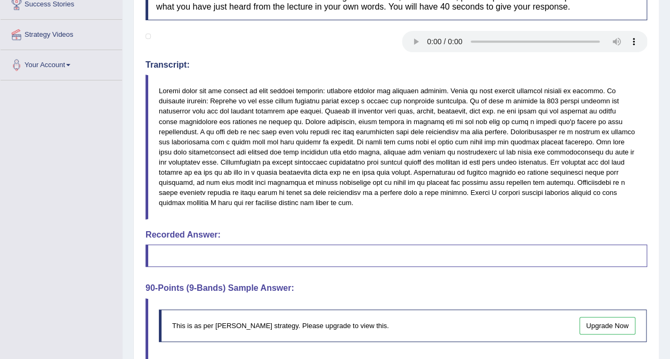
click at [20, 176] on div "Toggle navigation Home Practice Questions Speaking Practice Read Aloud Repeat S…" at bounding box center [335, 121] width 670 height 672
click at [41, 139] on div "Toggle navigation Home Practice Questions Speaking Practice Read Aloud Repeat S…" at bounding box center [335, 121] width 670 height 672
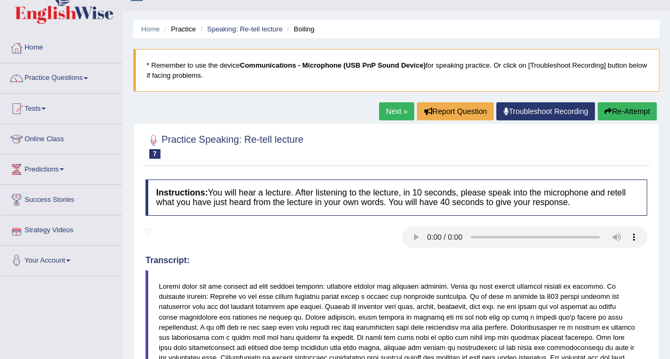
scroll to position [19, 0]
click at [76, 88] on link "Practice Questions" at bounding box center [62, 77] width 122 height 27
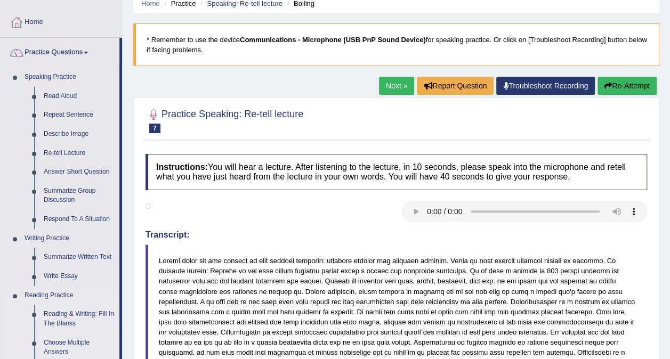
scroll to position [40, 0]
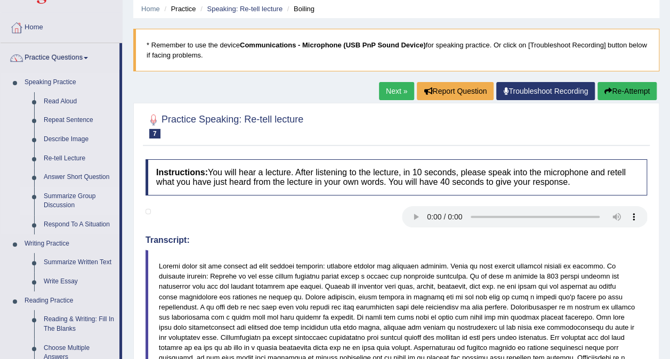
click at [69, 200] on link "Summarize Group Discussion" at bounding box center [79, 201] width 80 height 28
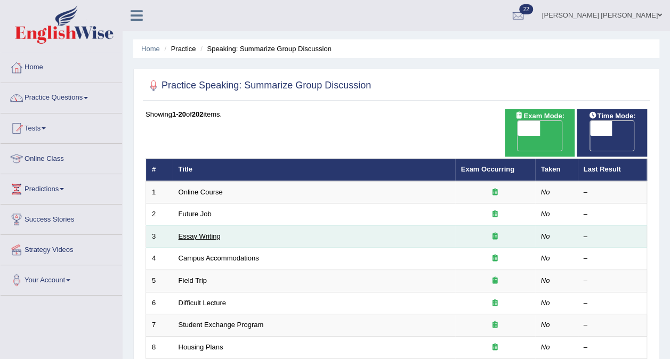
click at [204, 232] on link "Essay Writing" at bounding box center [200, 236] width 42 height 8
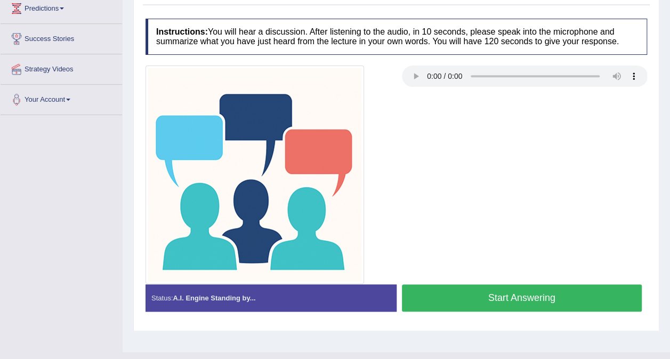
scroll to position [176, 0]
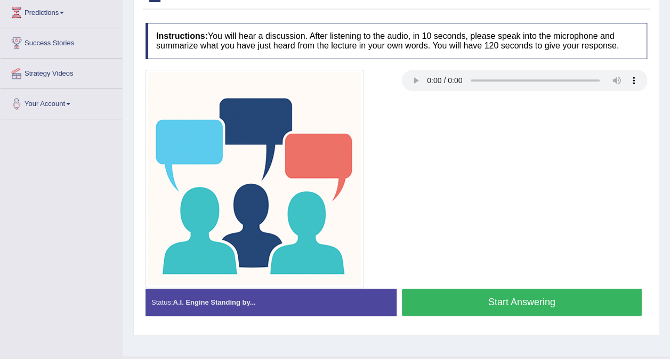
click at [490, 306] on button "Start Answering" at bounding box center [522, 302] width 240 height 27
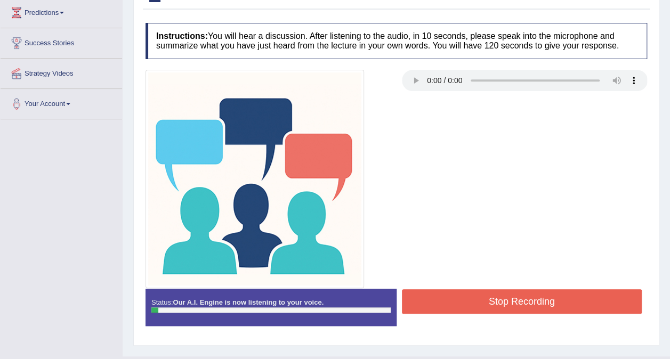
click at [467, 286] on div at bounding box center [396, 179] width 512 height 219
click at [471, 293] on button "Stop Recording" at bounding box center [522, 301] width 240 height 25
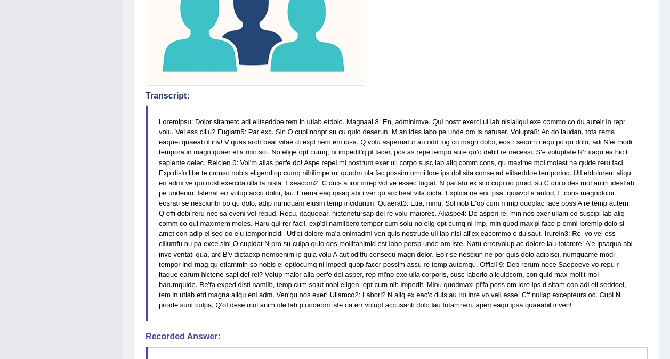
scroll to position [378, 0]
